Goal: Navigation & Orientation: Find specific page/section

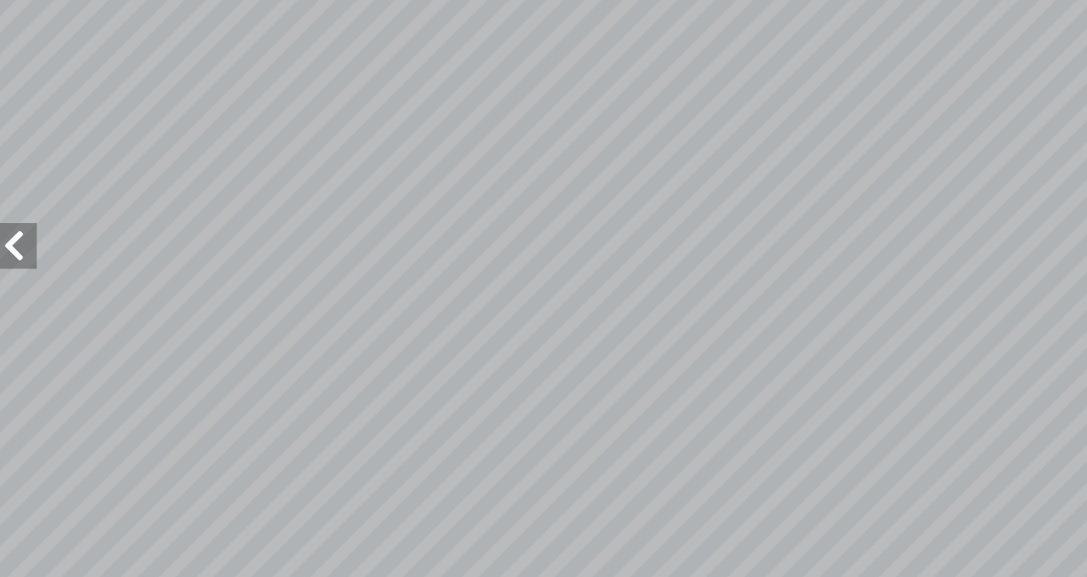
click at [32, 281] on span at bounding box center [16, 277] width 32 height 32
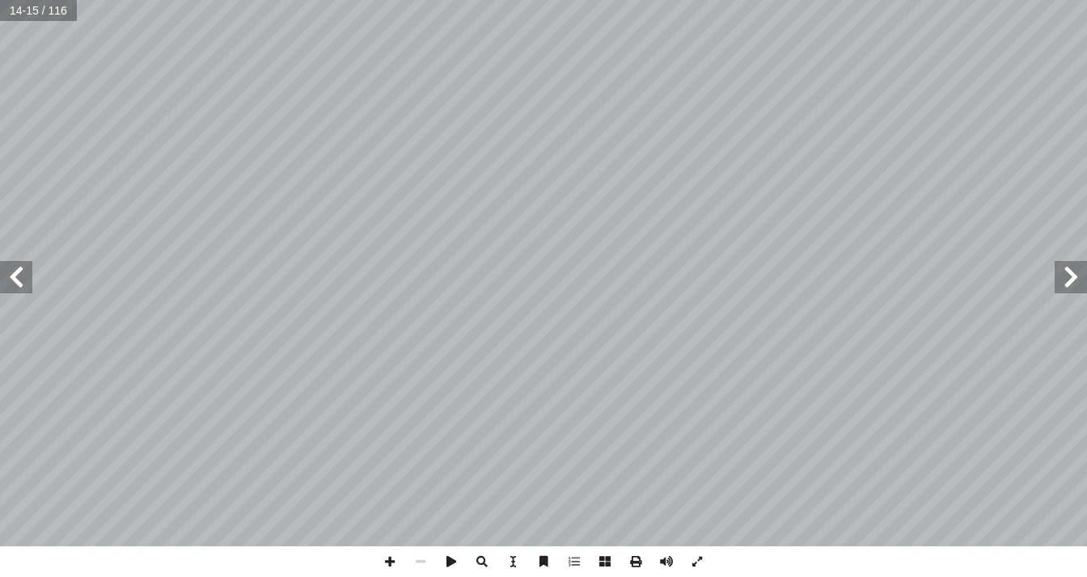
click at [32, 267] on span at bounding box center [16, 277] width 32 height 32
